Goal: Book appointment/travel/reservation

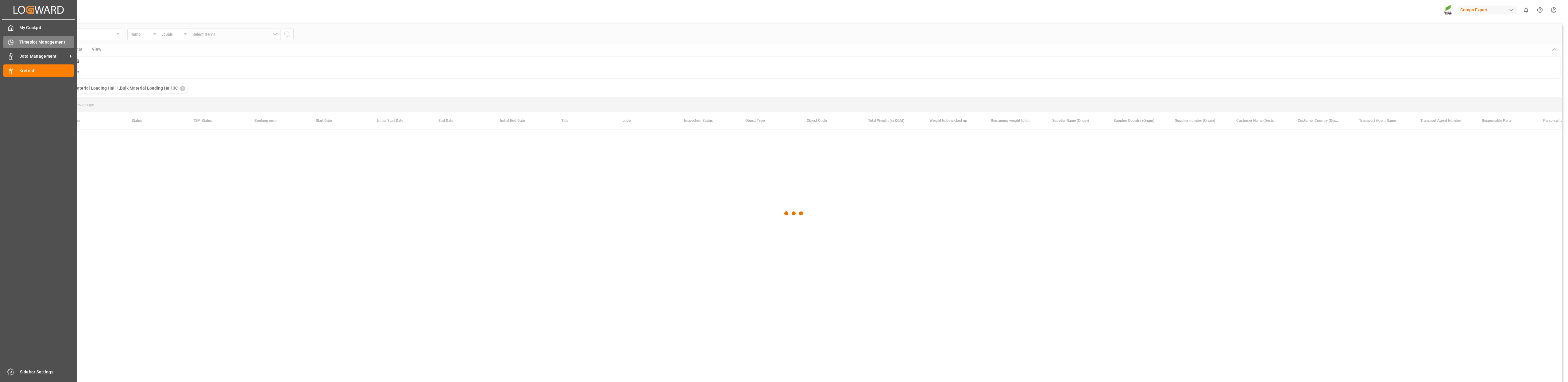
click at [14, 42] on div "Timeslot Management Timeslot Management" at bounding box center [39, 42] width 71 height 12
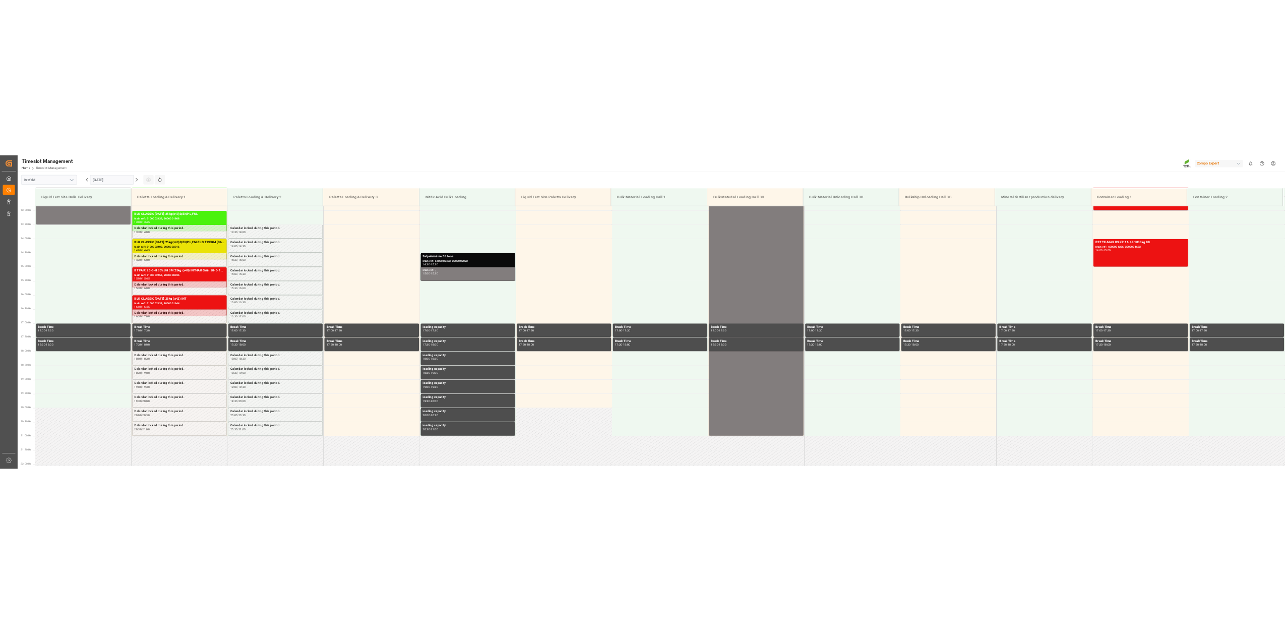
scroll to position [727, 0]
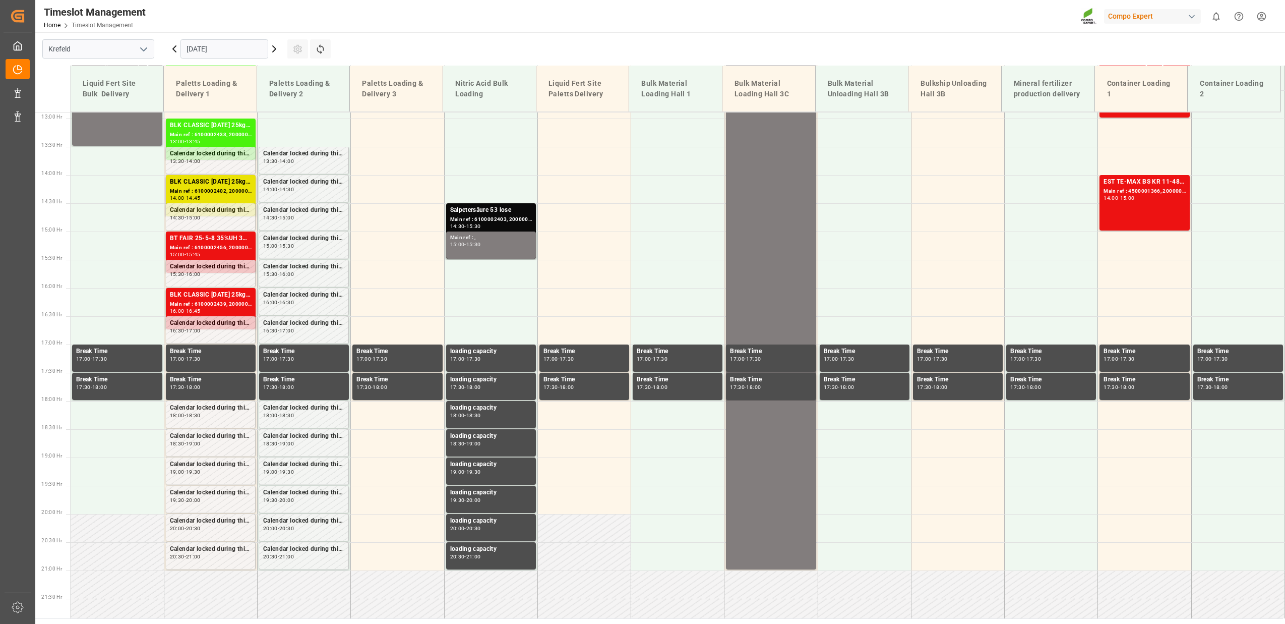
click at [223, 52] on input "[DATE]" at bounding box center [224, 48] width 88 height 19
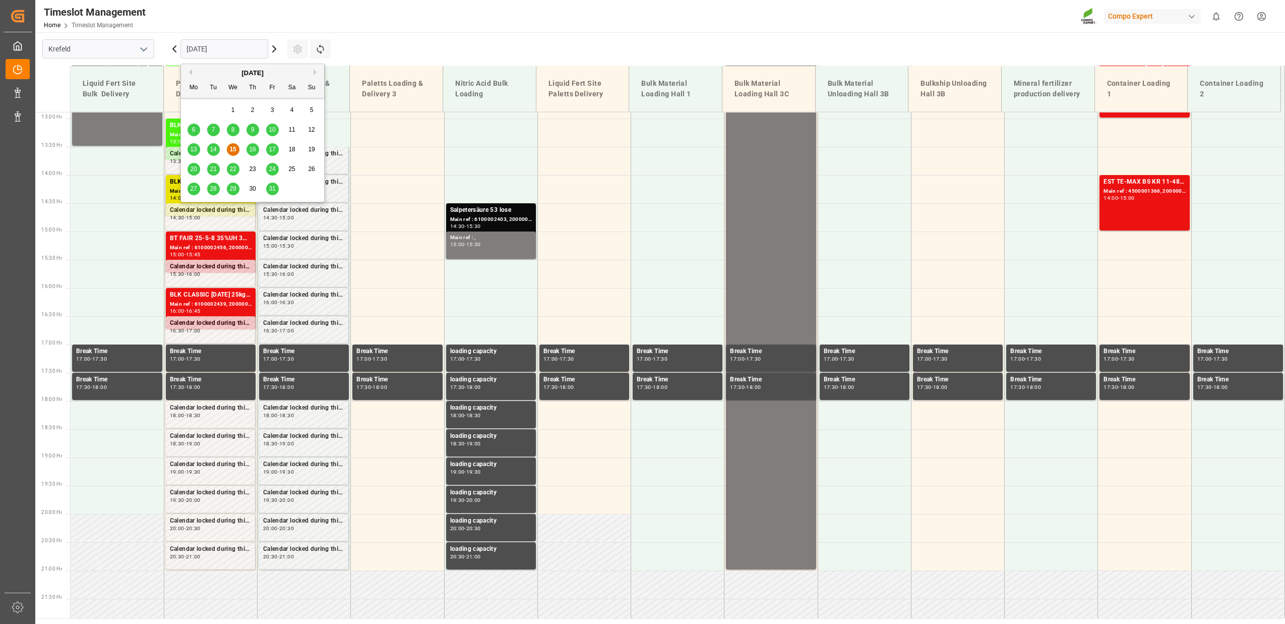
click at [197, 167] on span "20" at bounding box center [193, 168] width 7 height 7
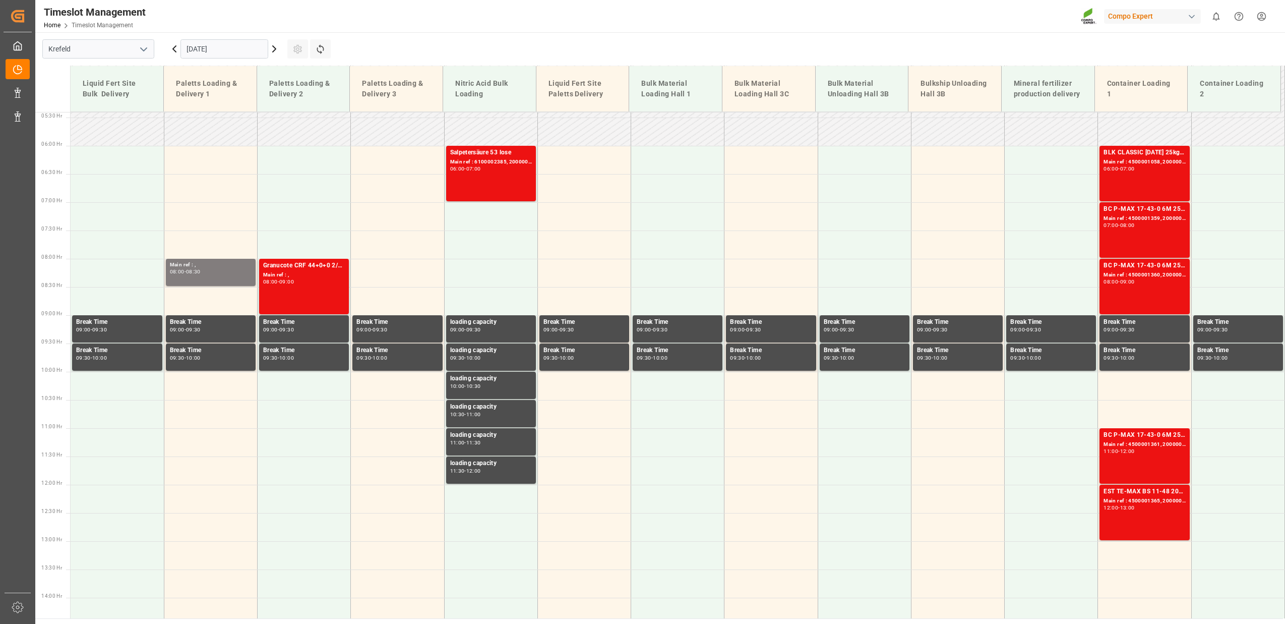
scroll to position [297, 0]
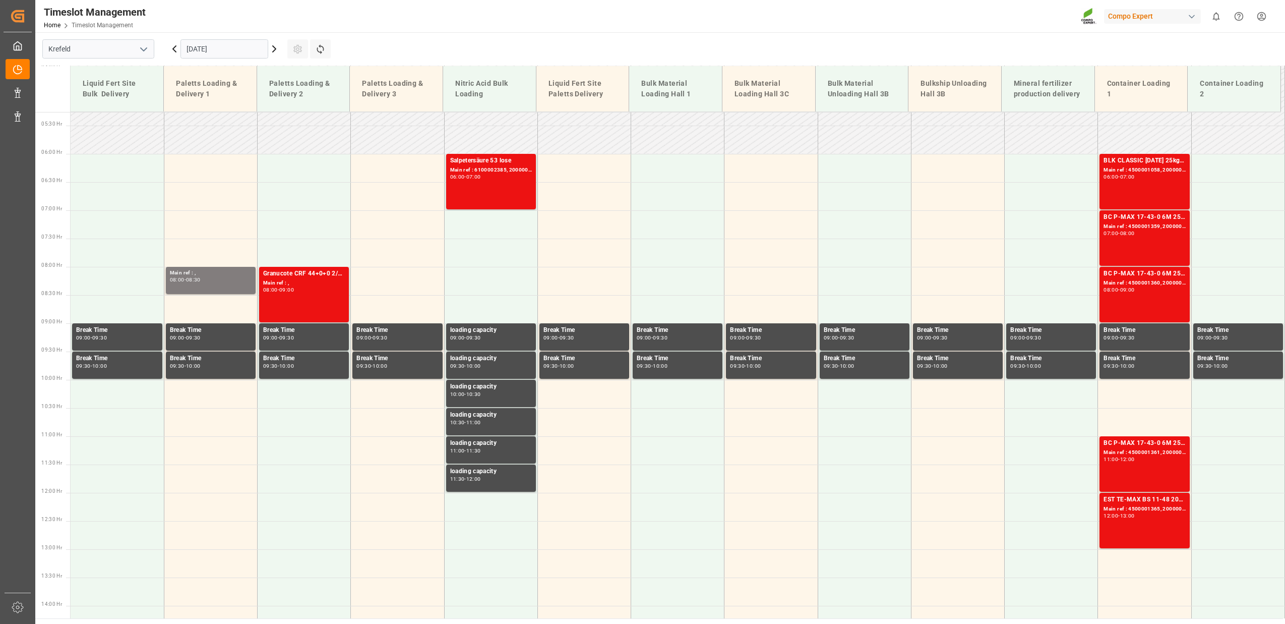
click at [276, 49] on icon at bounding box center [274, 49] width 3 height 6
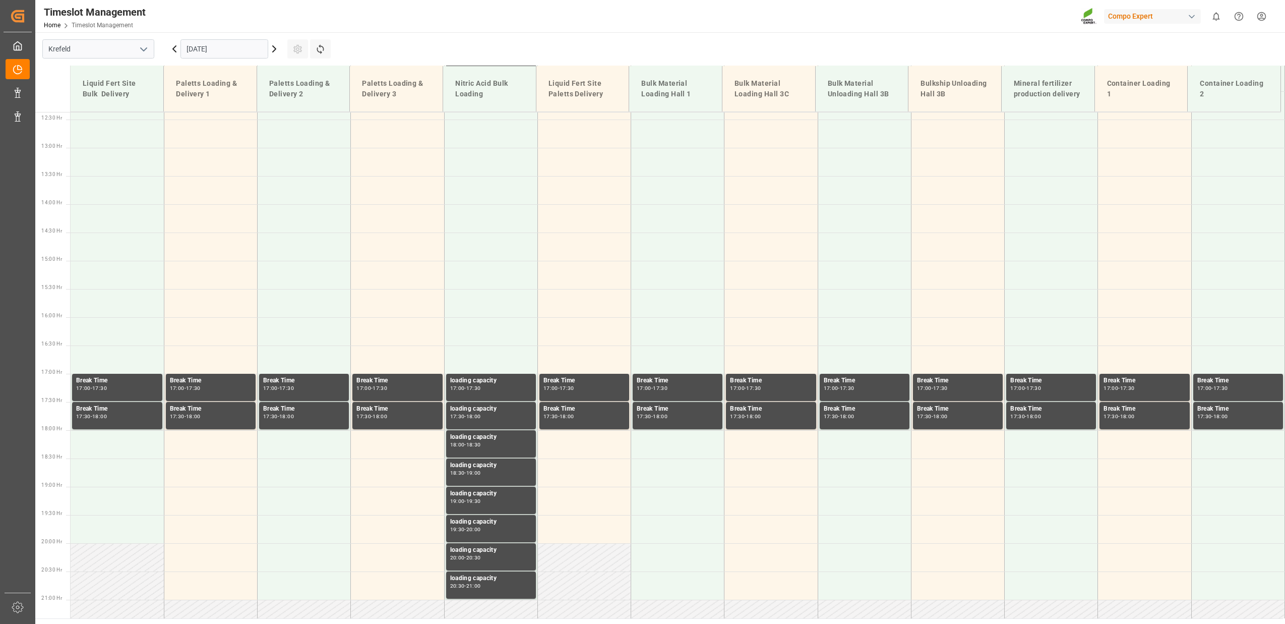
scroll to position [738, 0]
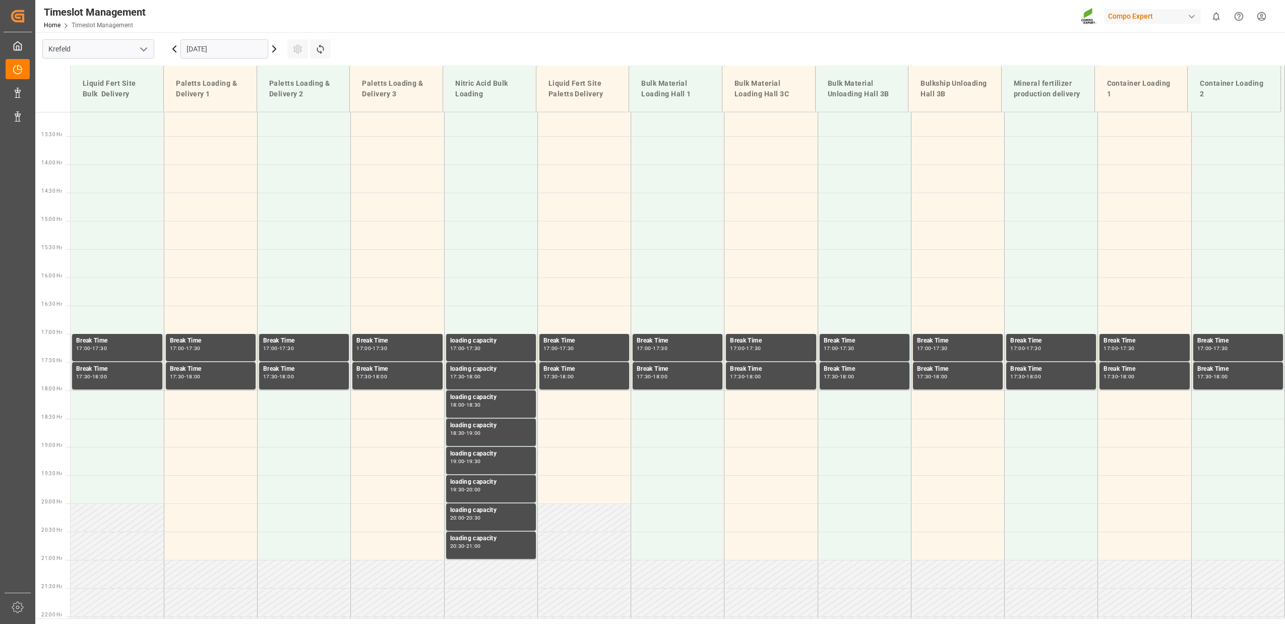
click at [276, 49] on icon at bounding box center [274, 49] width 3 height 6
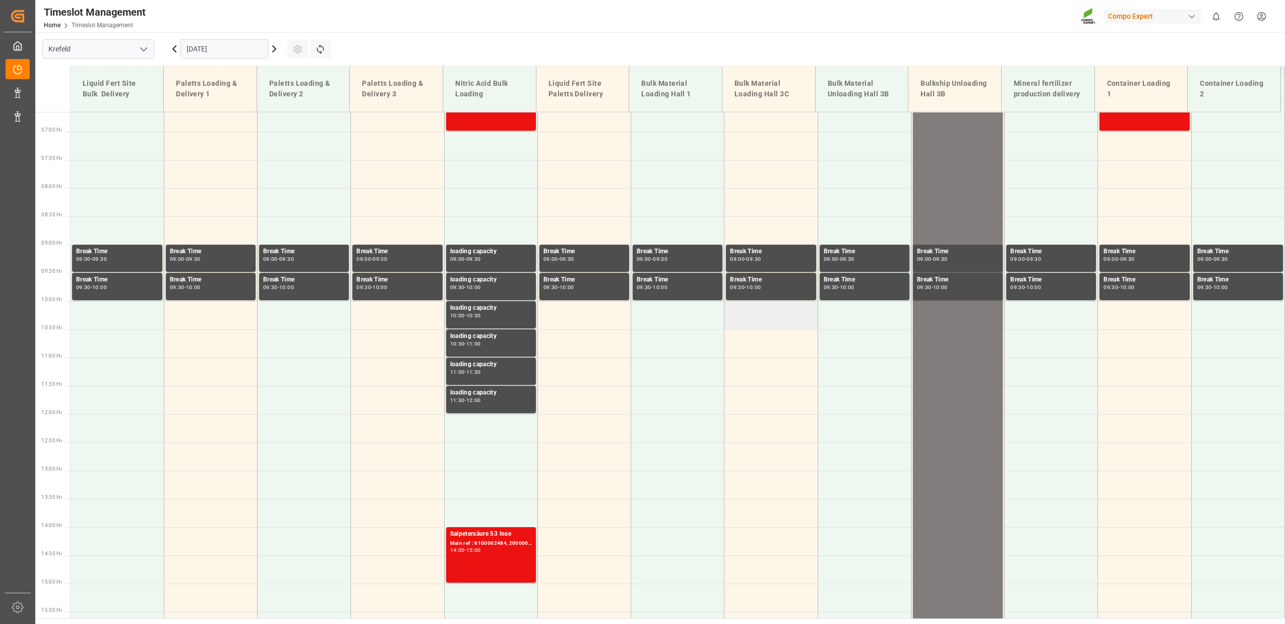
scroll to position [297, 0]
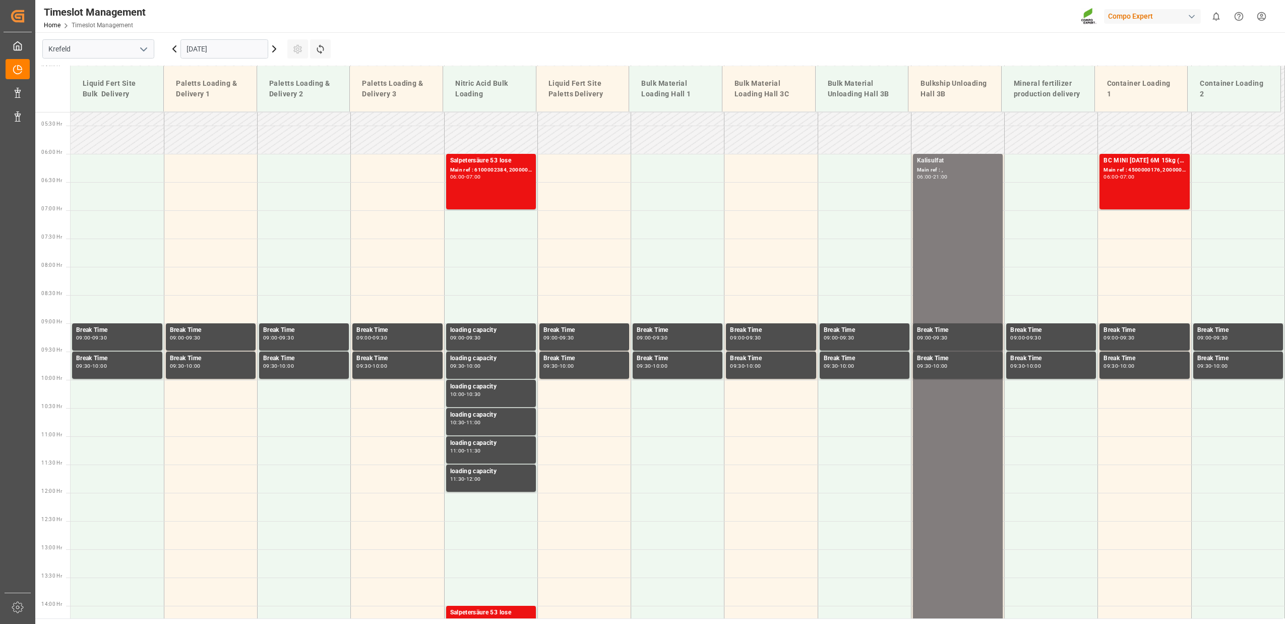
click at [274, 45] on icon at bounding box center [274, 49] width 12 height 12
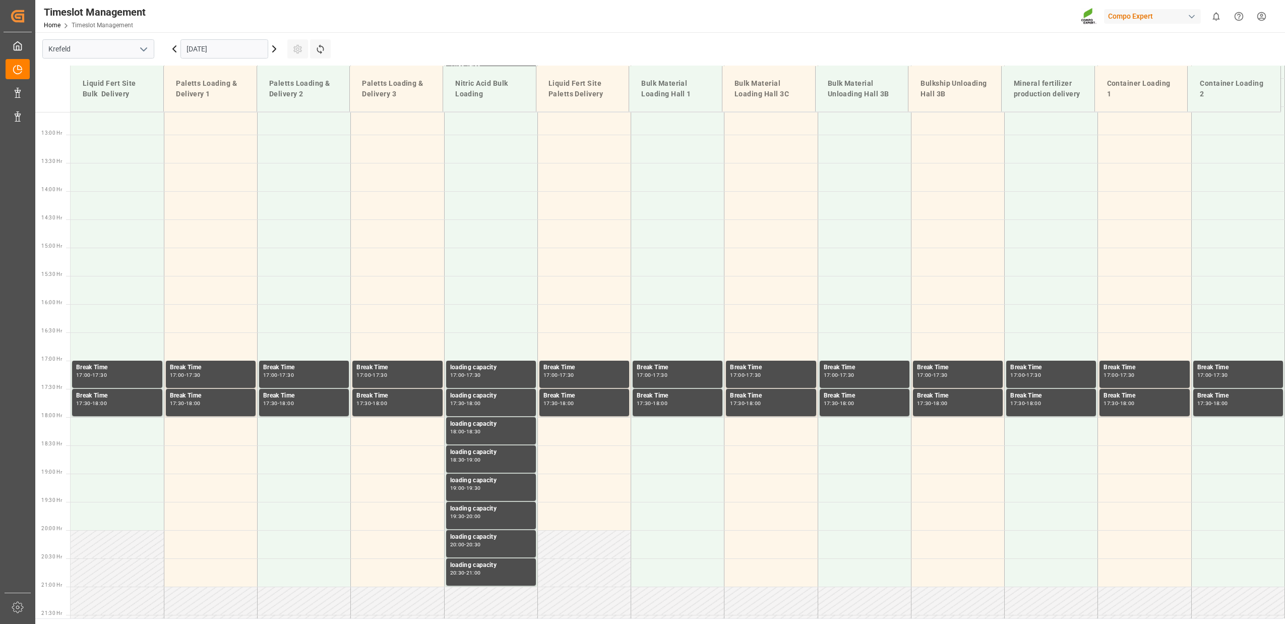
scroll to position [738, 0]
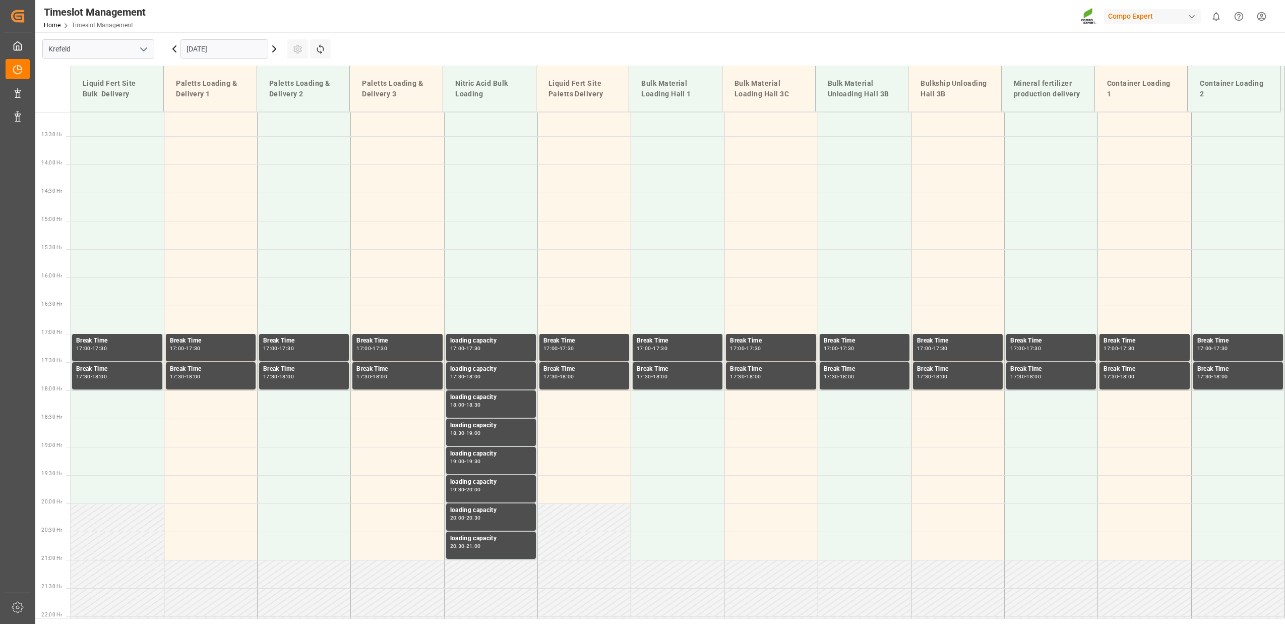
click at [274, 45] on icon at bounding box center [274, 49] width 12 height 12
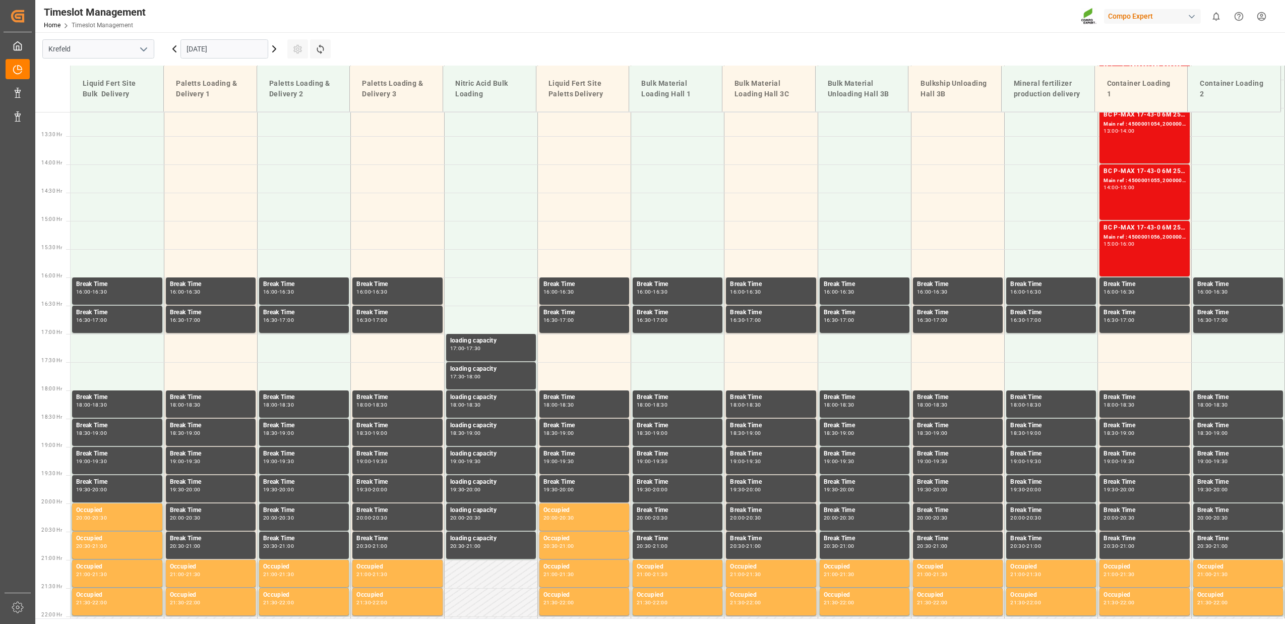
click at [188, 50] on input "[DATE]" at bounding box center [224, 48] width 88 height 19
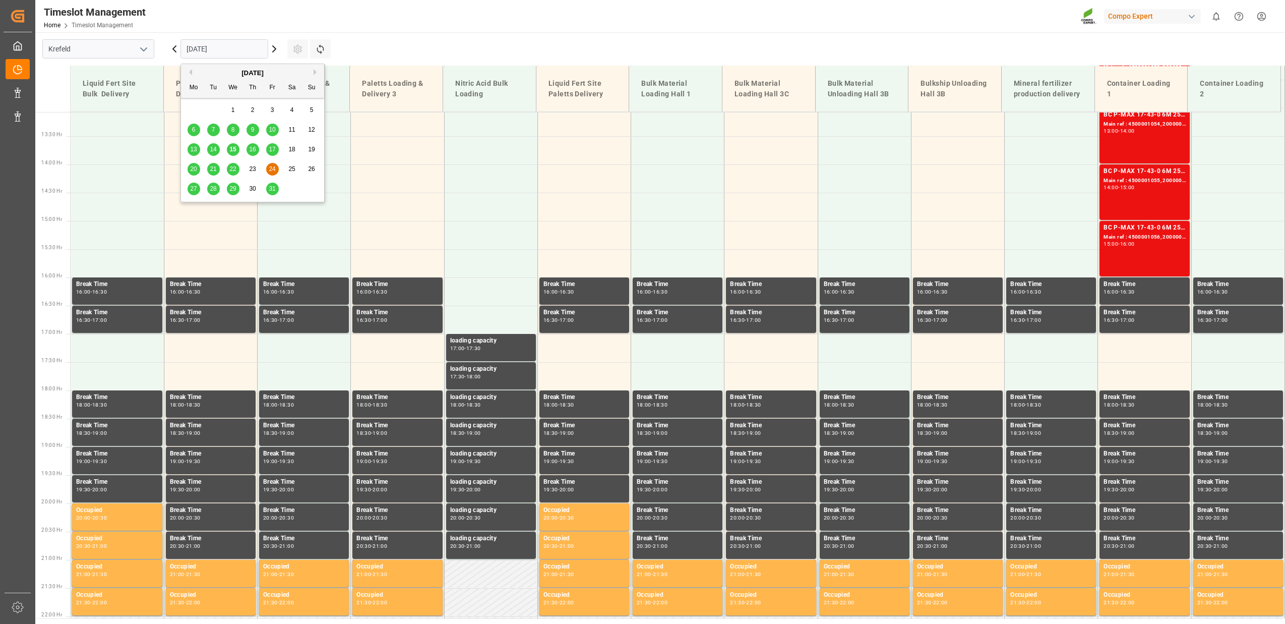
click at [271, 151] on span "17" at bounding box center [272, 149] width 7 height 7
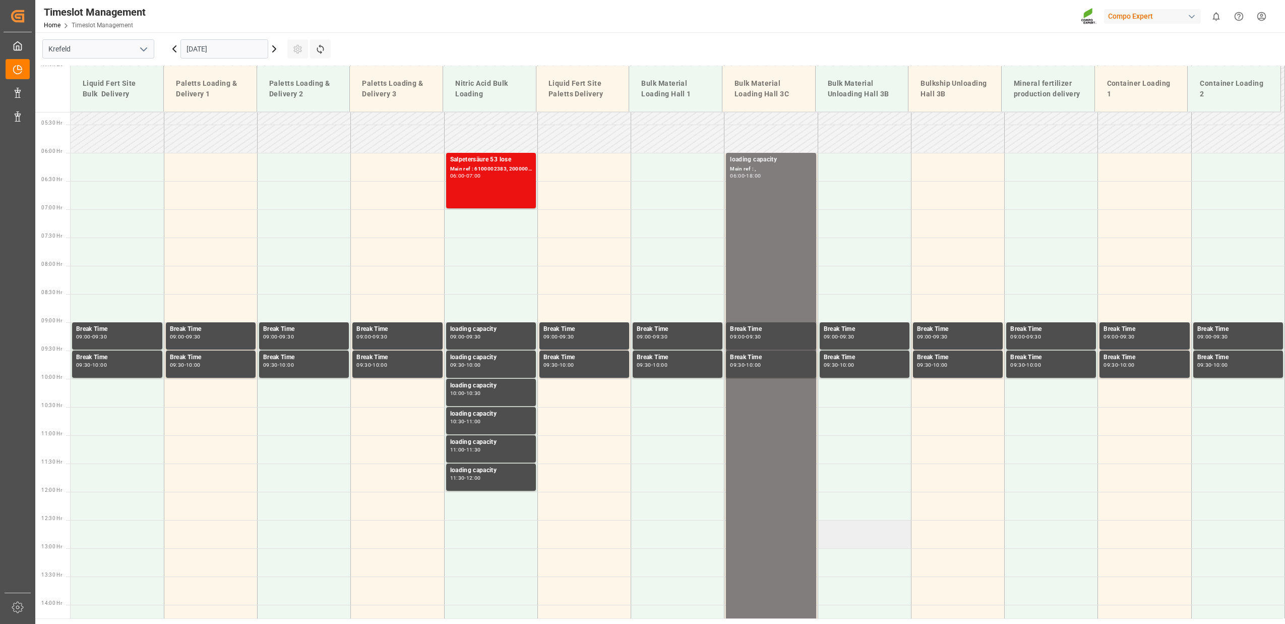
scroll to position [297, 0]
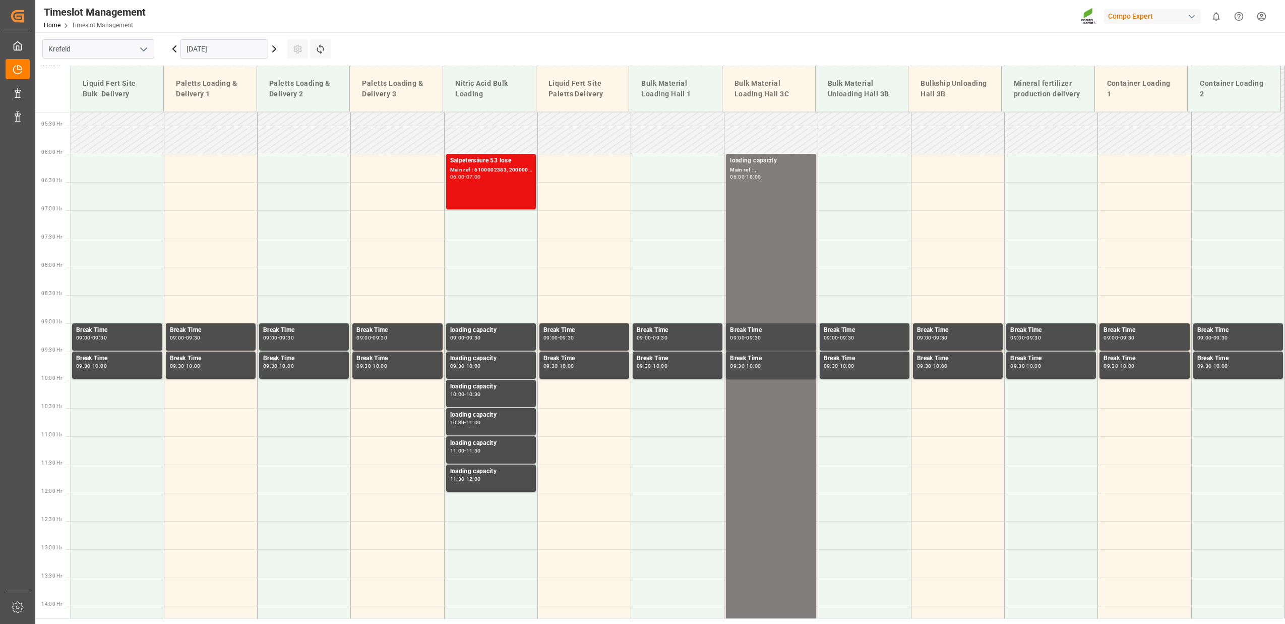
click at [171, 51] on icon at bounding box center [174, 49] width 12 height 12
